Goal: Obtain resource: Download file/media

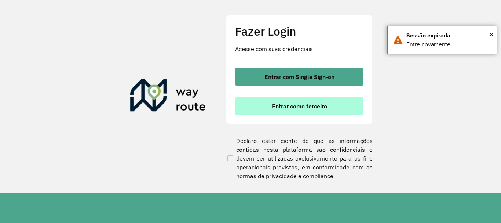
click at [317, 106] on span "Entrar como terceiro" at bounding box center [299, 106] width 55 height 6
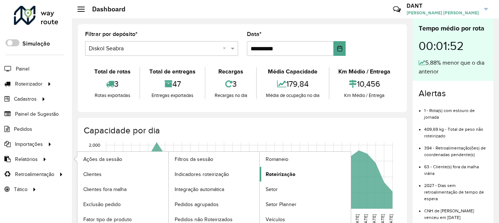
click at [292, 174] on span "Roteirização" at bounding box center [280, 174] width 30 height 8
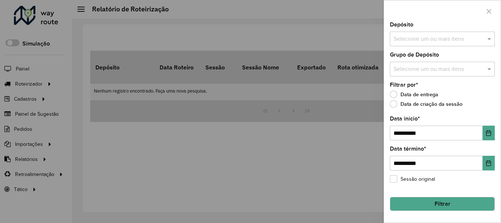
click at [433, 42] on input "text" at bounding box center [439, 39] width 94 height 9
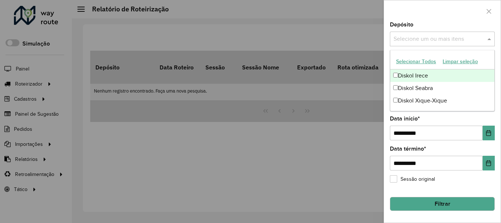
click at [413, 76] on div "Diskol Irece" at bounding box center [442, 75] width 104 height 12
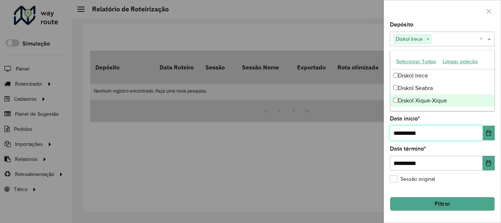
drag, startPoint x: 426, startPoint y: 131, endPoint x: 349, endPoint y: 132, distance: 76.3
click at [349, 132] on body "Aguarde... Pop-up bloqueado! Seu navegador bloqueou automáticamente a abertura …" at bounding box center [250, 111] width 501 height 223
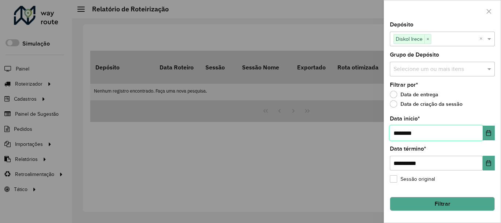
type input "**********"
drag, startPoint x: 427, startPoint y: 162, endPoint x: 270, endPoint y: 162, distance: 156.6
click at [276, 162] on body "Aguarde... Pop-up bloqueado! Seu navegador bloqueou automáticamente a abertura …" at bounding box center [250, 111] width 501 height 223
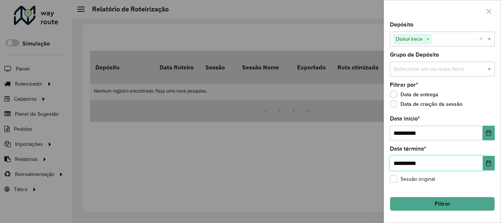
type input "**********"
click at [438, 203] on button "Filtrar" at bounding box center [442, 204] width 105 height 14
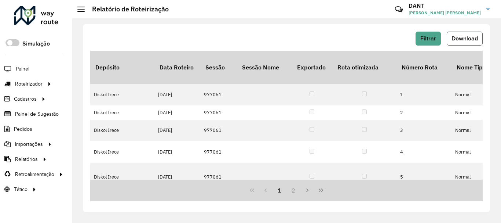
click at [467, 39] on span "Download" at bounding box center [464, 38] width 26 height 6
click at [432, 40] on span "Filtrar" at bounding box center [428, 38] width 16 height 6
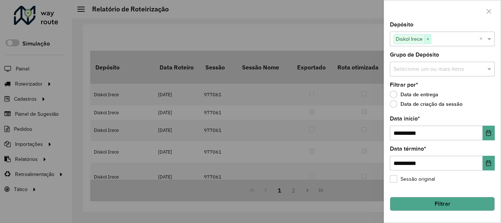
click at [431, 40] on span "×" at bounding box center [427, 39] width 7 height 9
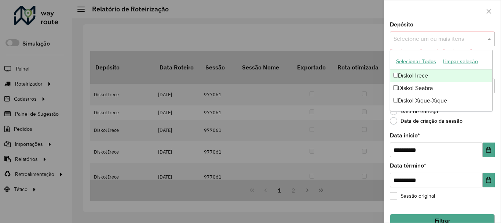
click at [439, 40] on input "text" at bounding box center [439, 39] width 94 height 9
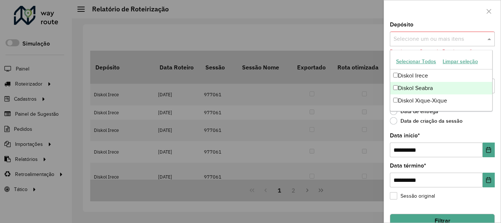
click at [417, 86] on div "Diskol Seabra" at bounding box center [441, 88] width 102 height 12
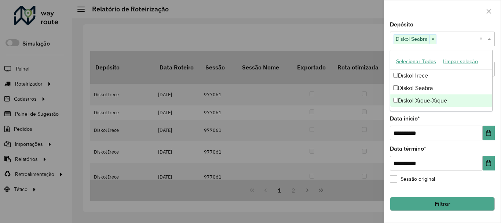
click at [441, 203] on button "Filtrar" at bounding box center [442, 204] width 105 height 14
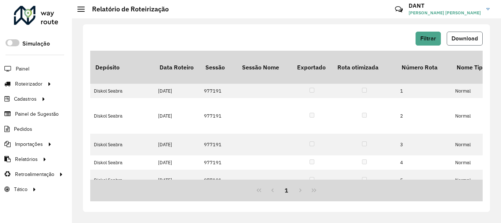
click at [461, 42] on button "Download" at bounding box center [465, 39] width 36 height 14
click at [431, 41] on span "Filtrar" at bounding box center [428, 38] width 16 height 6
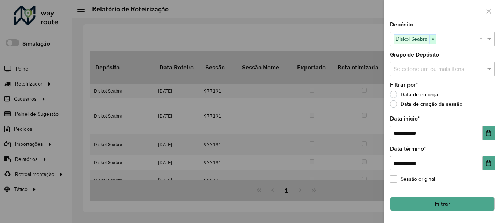
click at [434, 40] on span "×" at bounding box center [432, 39] width 7 height 9
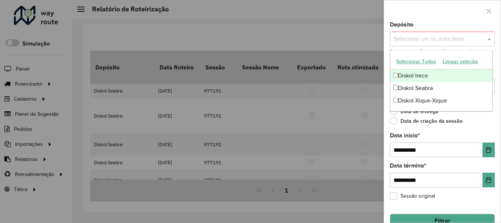
click at [435, 39] on input "text" at bounding box center [439, 39] width 94 height 9
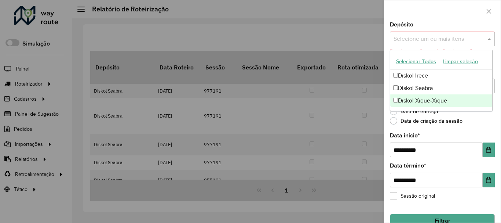
click at [425, 96] on div "Diskol Xique-Xique" at bounding box center [441, 100] width 102 height 12
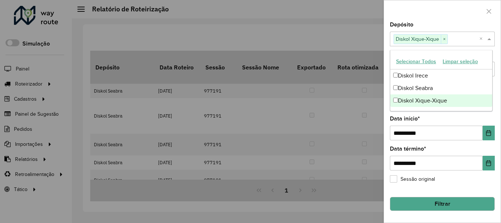
click at [428, 209] on button "Filtrar" at bounding box center [442, 204] width 105 height 14
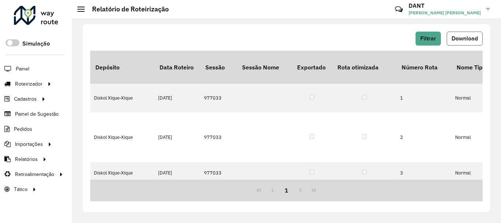
click at [470, 40] on span "Download" at bounding box center [464, 38] width 26 height 6
